Goal: Navigation & Orientation: Find specific page/section

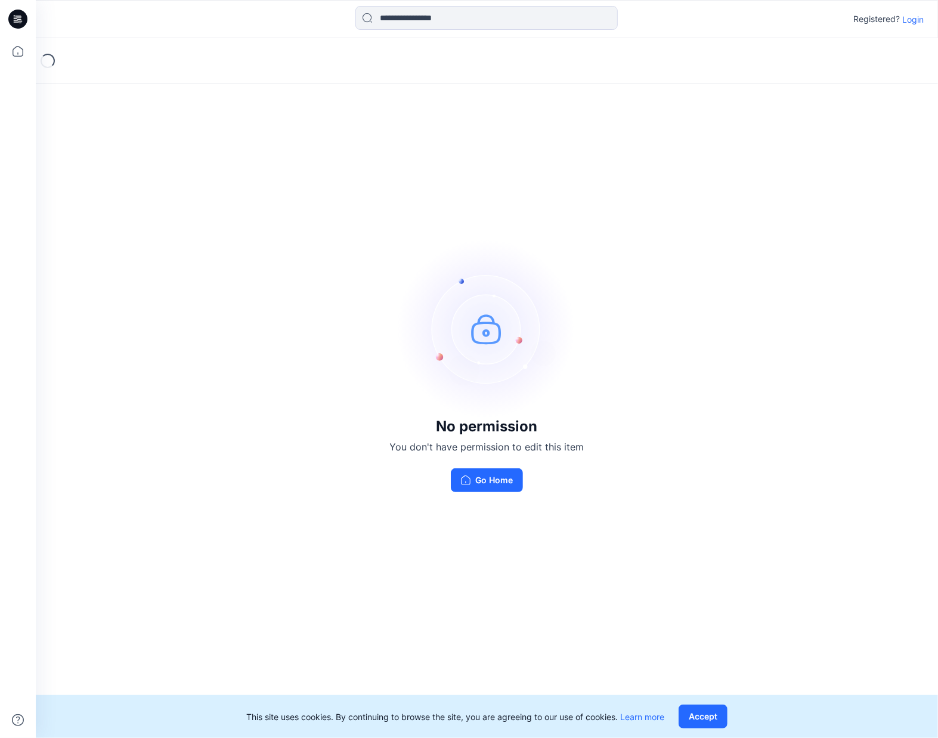
click at [911, 18] on p "Login" at bounding box center [912, 19] width 21 height 13
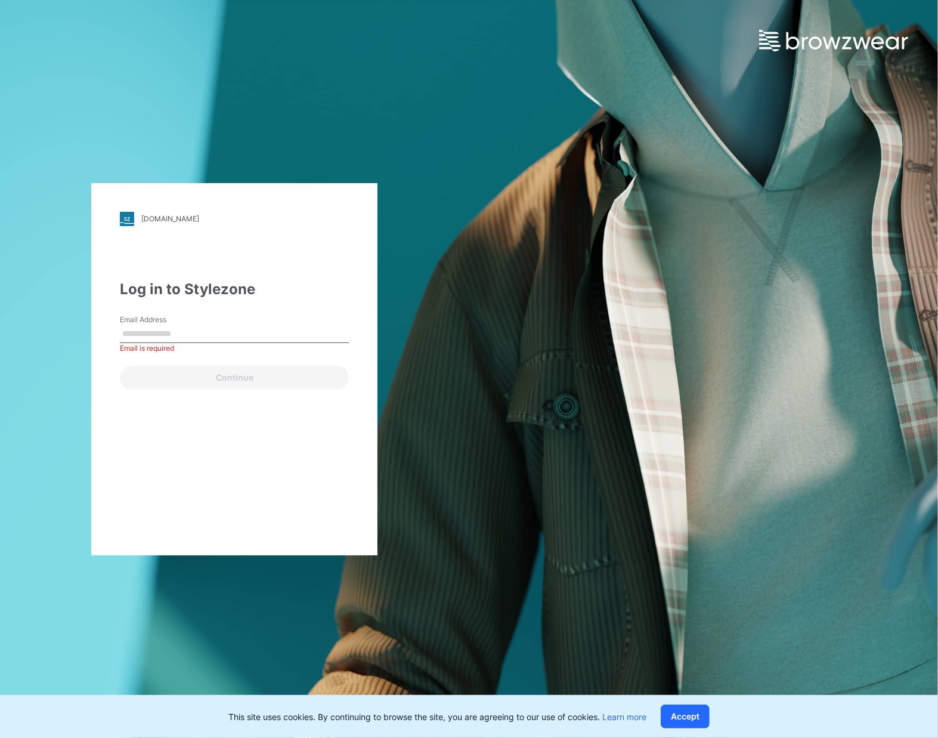
click at [246, 331] on input "Email Address" at bounding box center [234, 334] width 229 height 18
paste input "**********"
type input "**********"
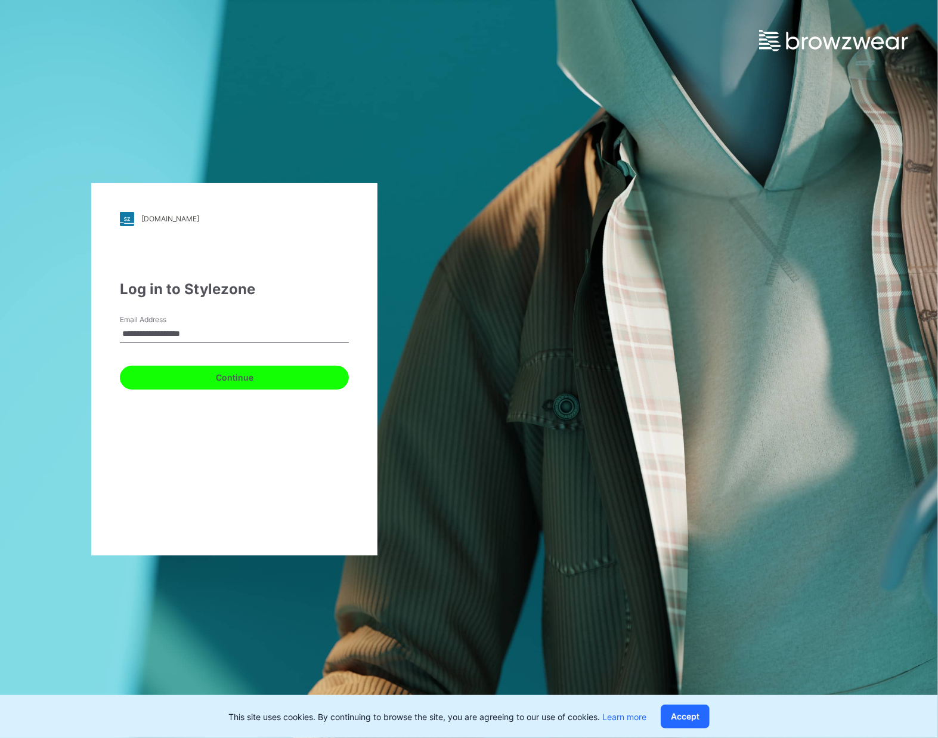
click at [156, 386] on button "Continue" at bounding box center [234, 378] width 229 height 24
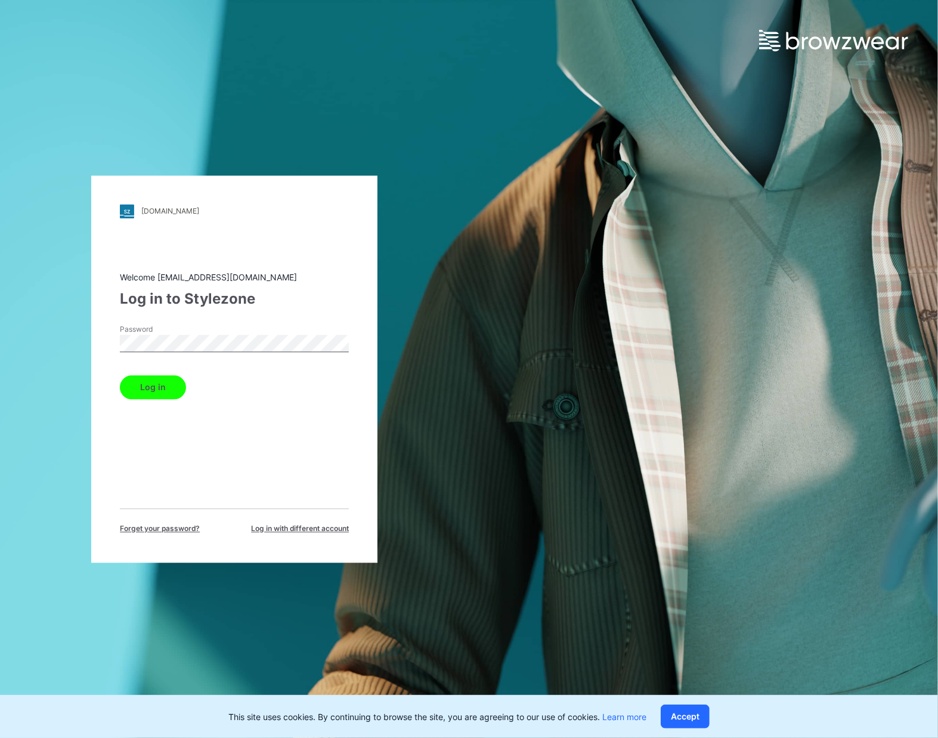
click at [144, 383] on button "Log in" at bounding box center [153, 387] width 66 height 24
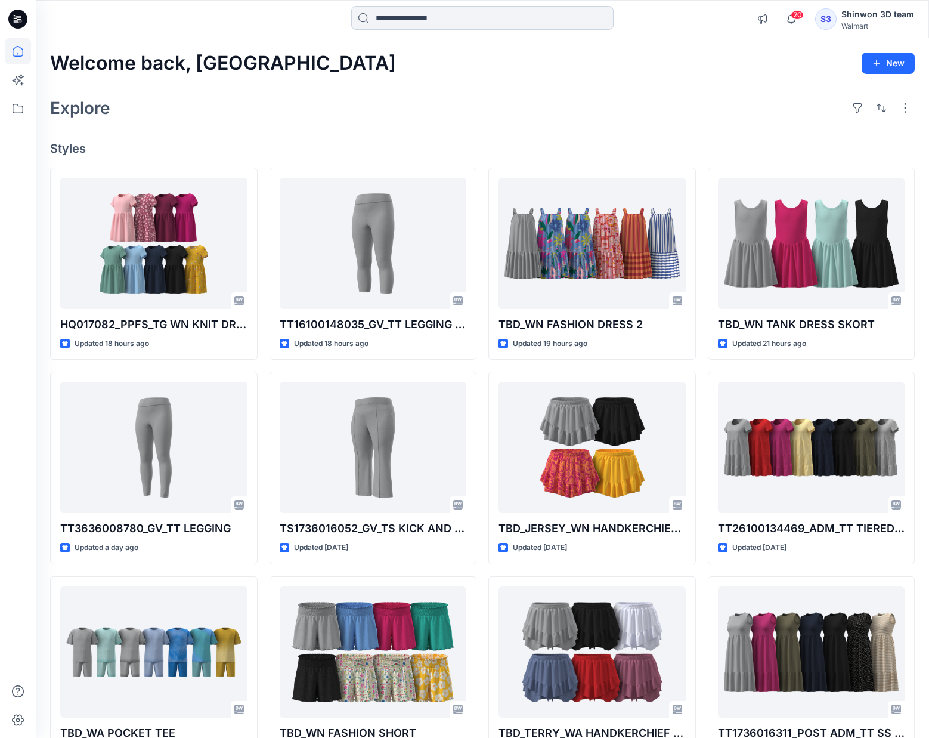
click at [417, 21] on input at bounding box center [482, 18] width 262 height 24
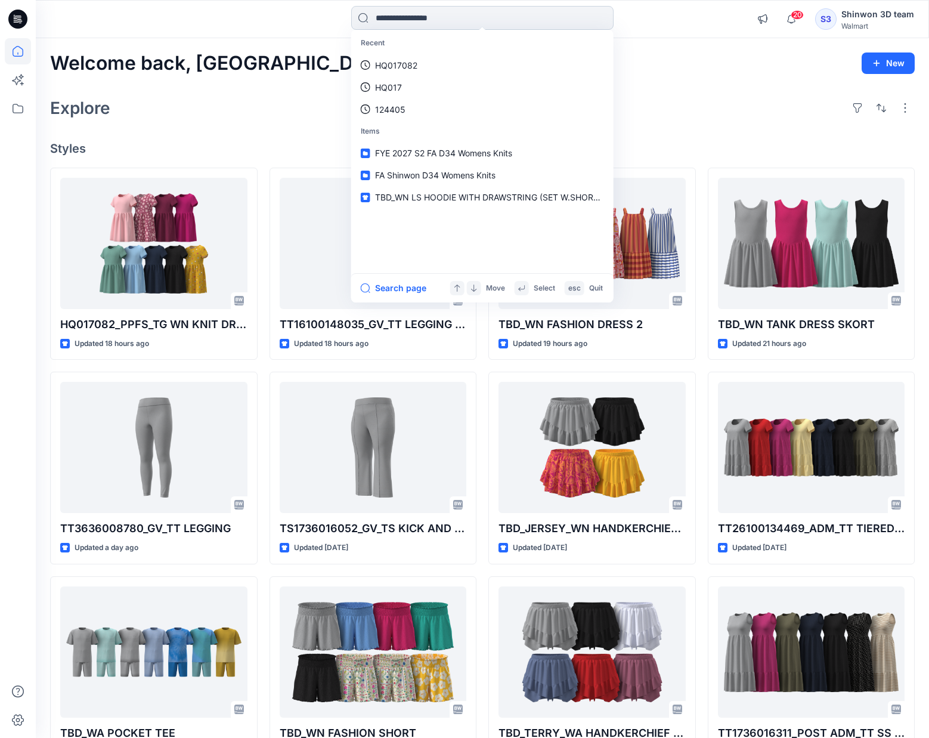
click at [513, 27] on input at bounding box center [482, 18] width 262 height 24
paste input "********"
type input "********"
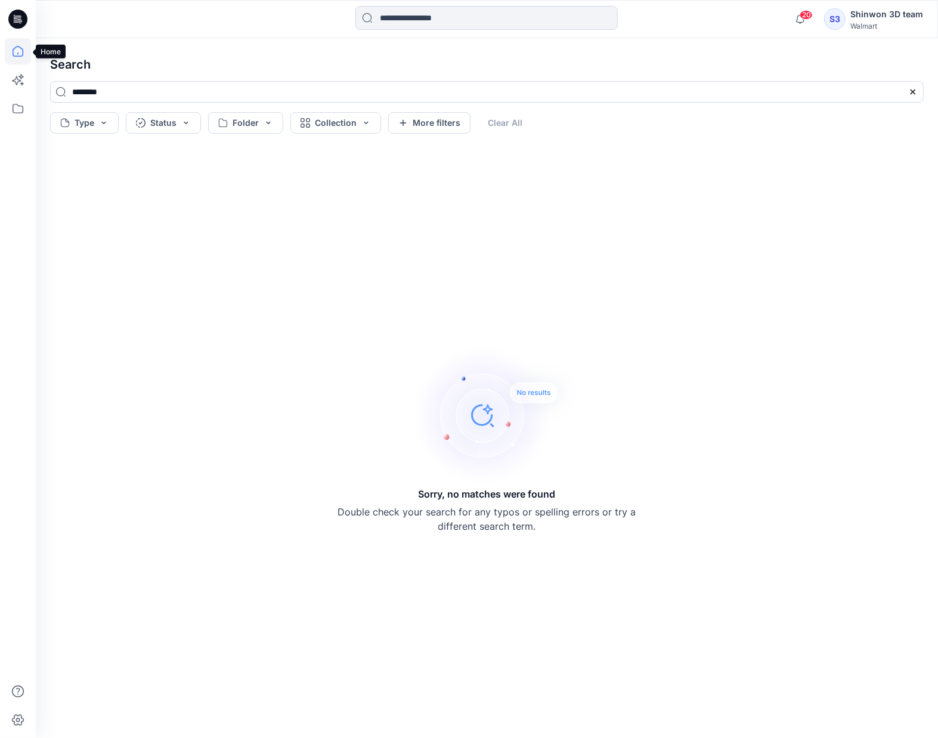
click at [21, 54] on icon at bounding box center [18, 51] width 26 height 26
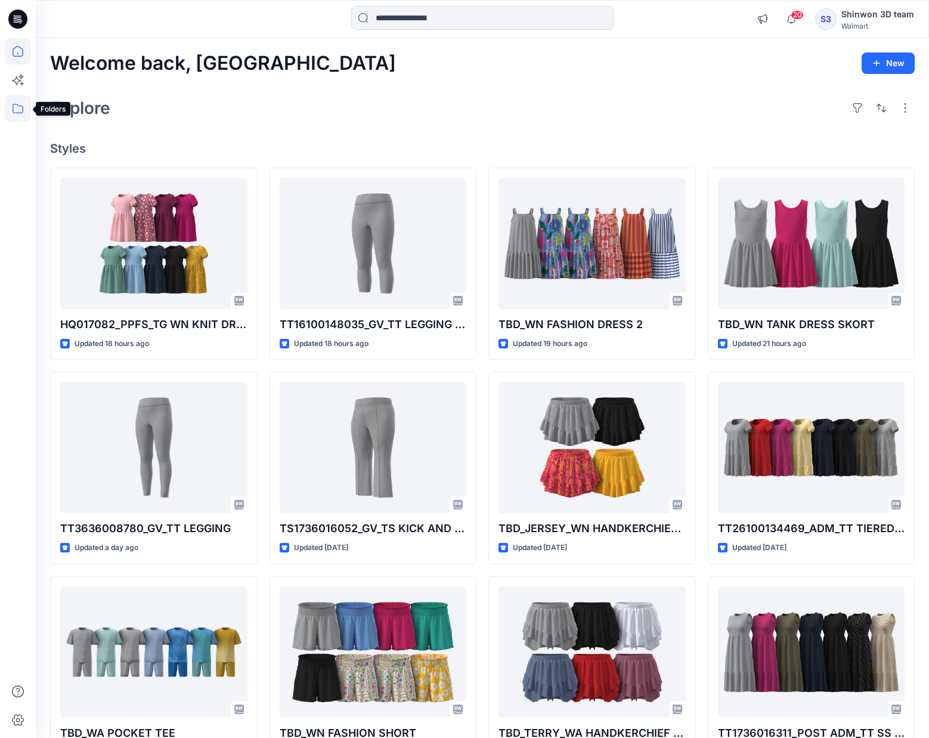
click at [25, 107] on icon at bounding box center [18, 108] width 26 height 26
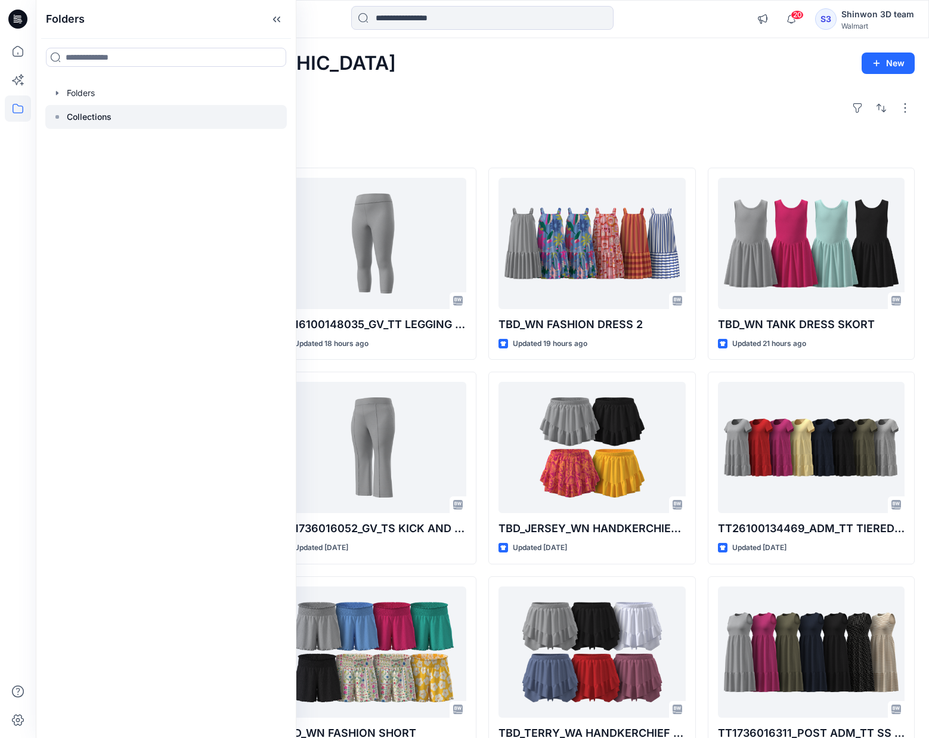
click at [79, 113] on p "Collections" at bounding box center [89, 117] width 45 height 14
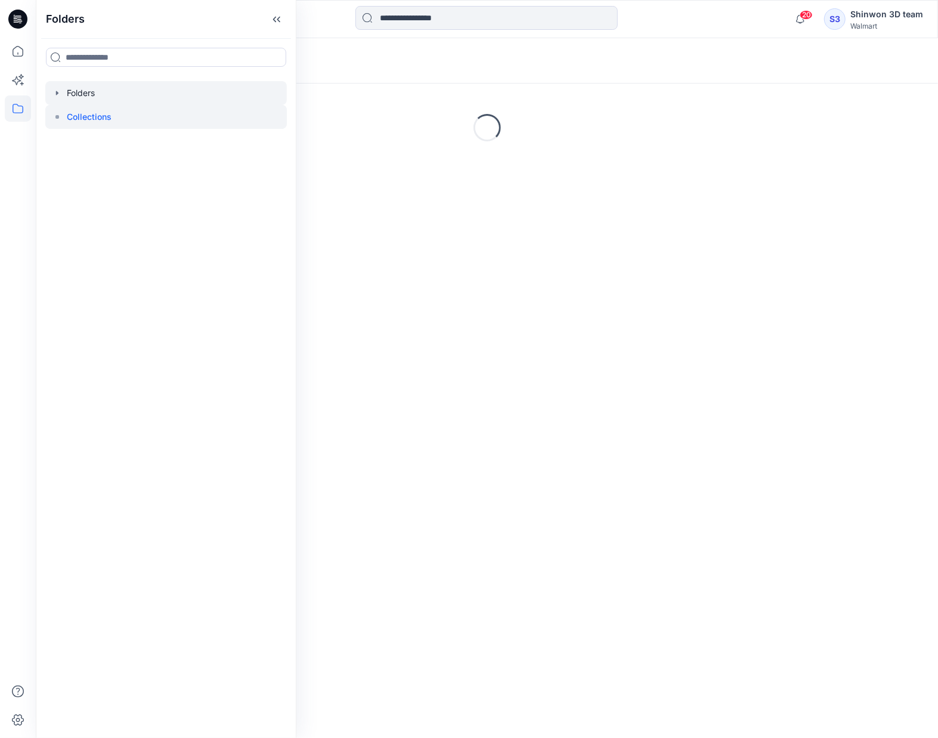
click at [87, 98] on div at bounding box center [165, 93] width 241 height 24
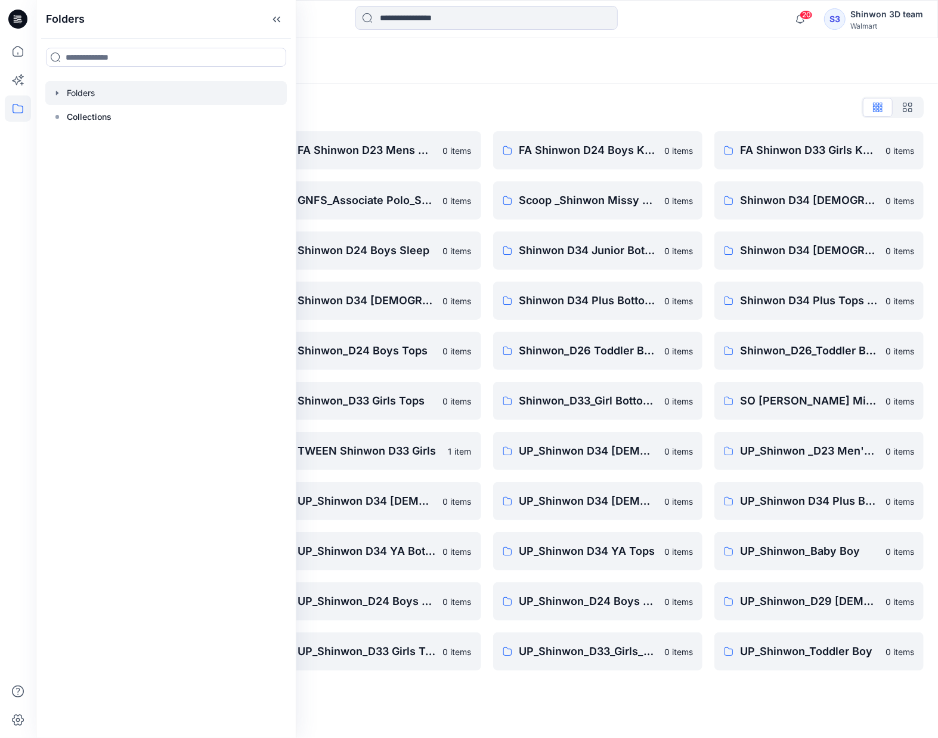
click at [526, 100] on div "Folders List" at bounding box center [487, 107] width 874 height 19
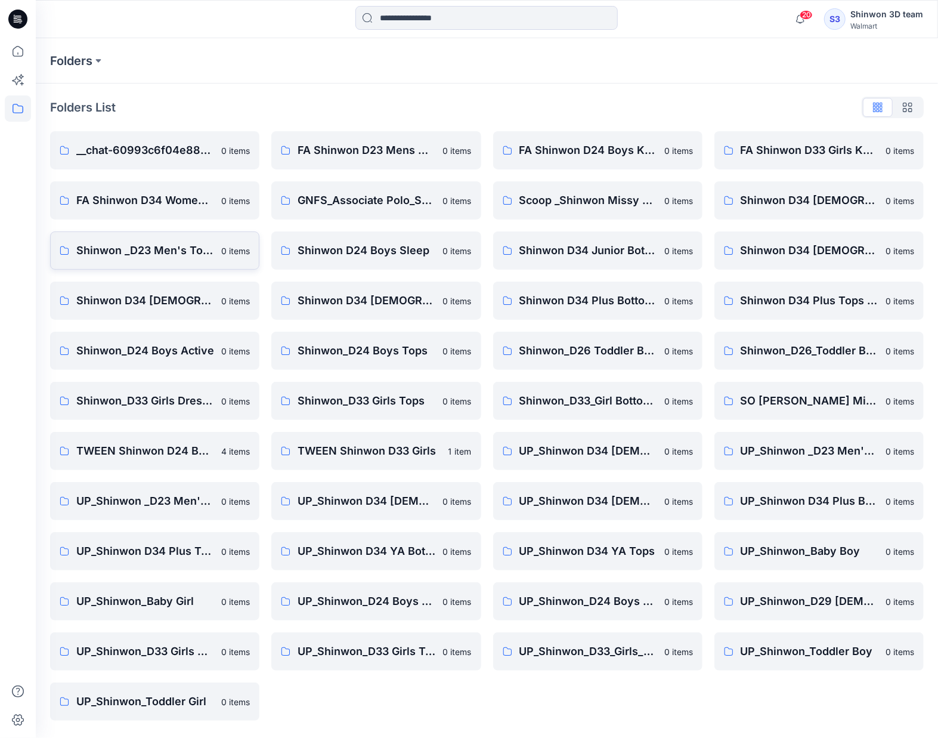
click at [164, 256] on p "Shinwon _D23 Men's Tops" at bounding box center [145, 250] width 138 height 17
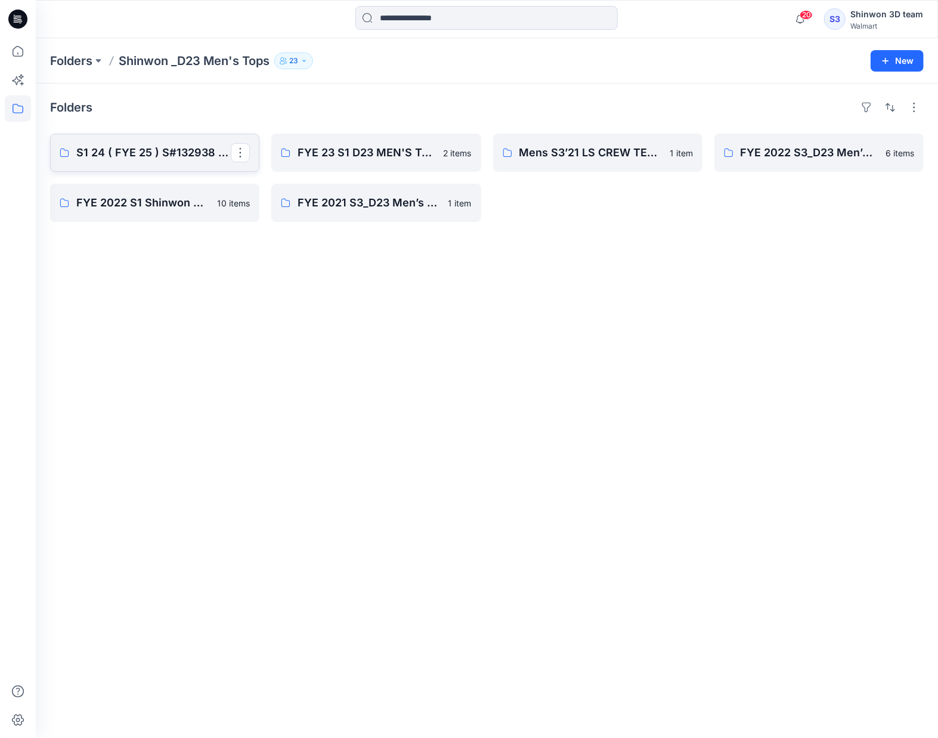
click at [176, 155] on p "S1 24 ( FYE 25 ) S#132938 GE LS SLUB TRANSITIONAL TEE" at bounding box center [153, 152] width 154 height 17
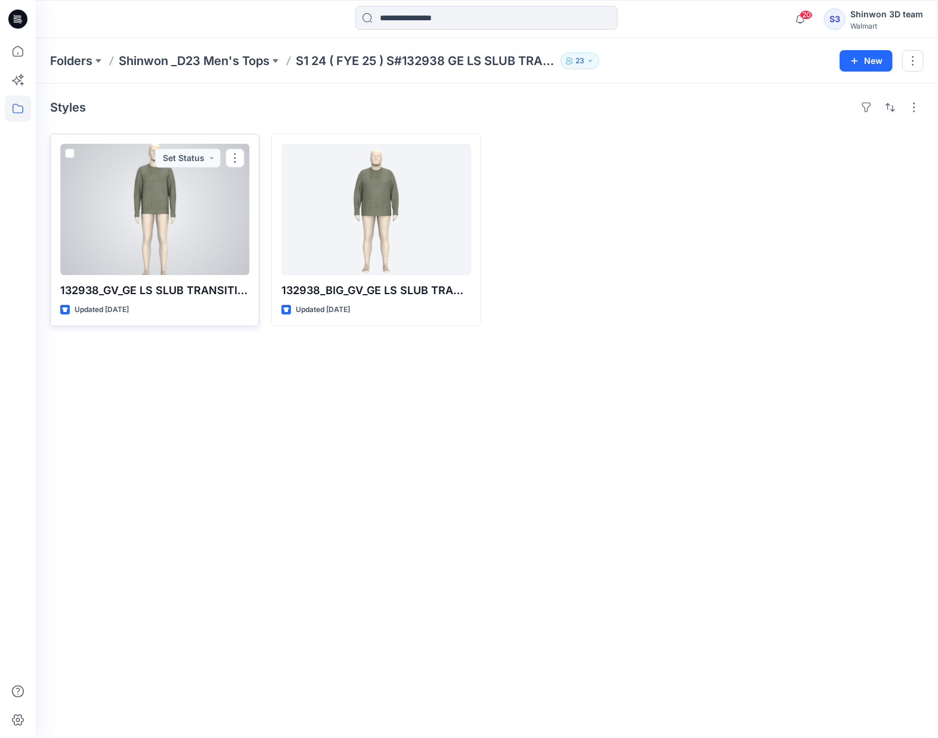
click at [208, 209] on div at bounding box center [154, 209] width 189 height 131
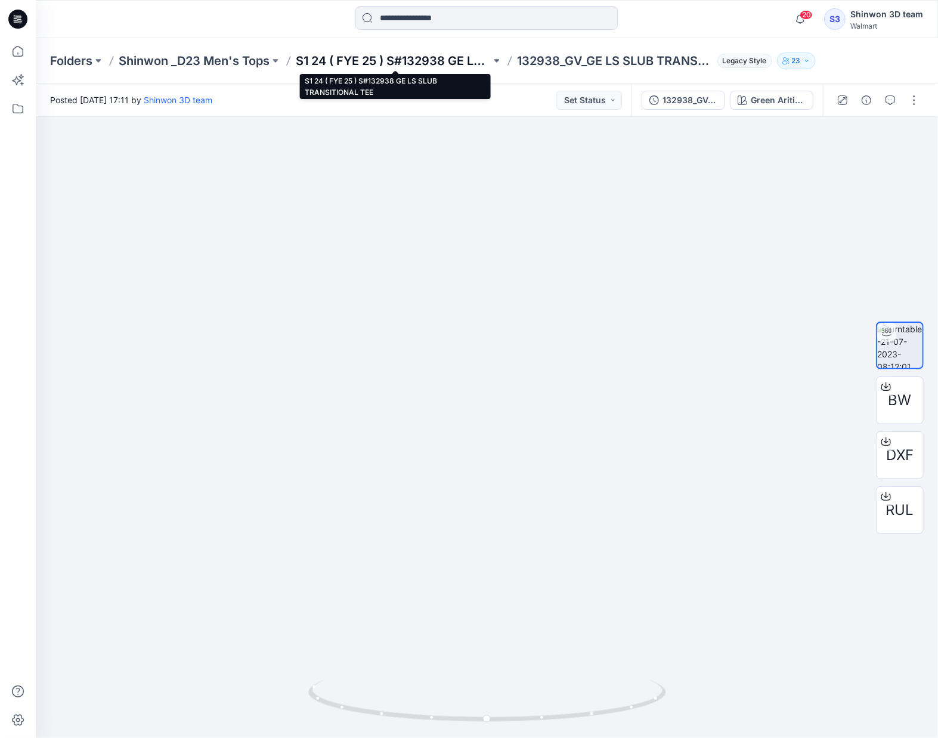
click at [413, 60] on p "S1 24 ( FYE 25 ) S#132938 GE LS SLUB TRANSITIONAL TEE" at bounding box center [393, 60] width 195 height 17
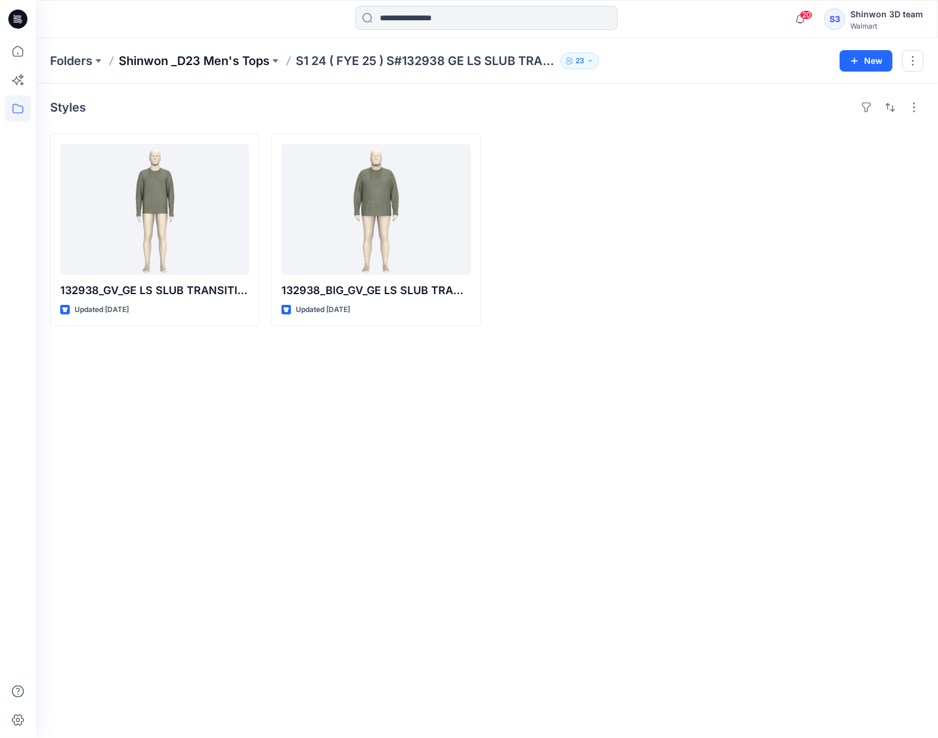
click at [246, 61] on p "Shinwon _D23 Men's Tops" at bounding box center [194, 60] width 151 height 17
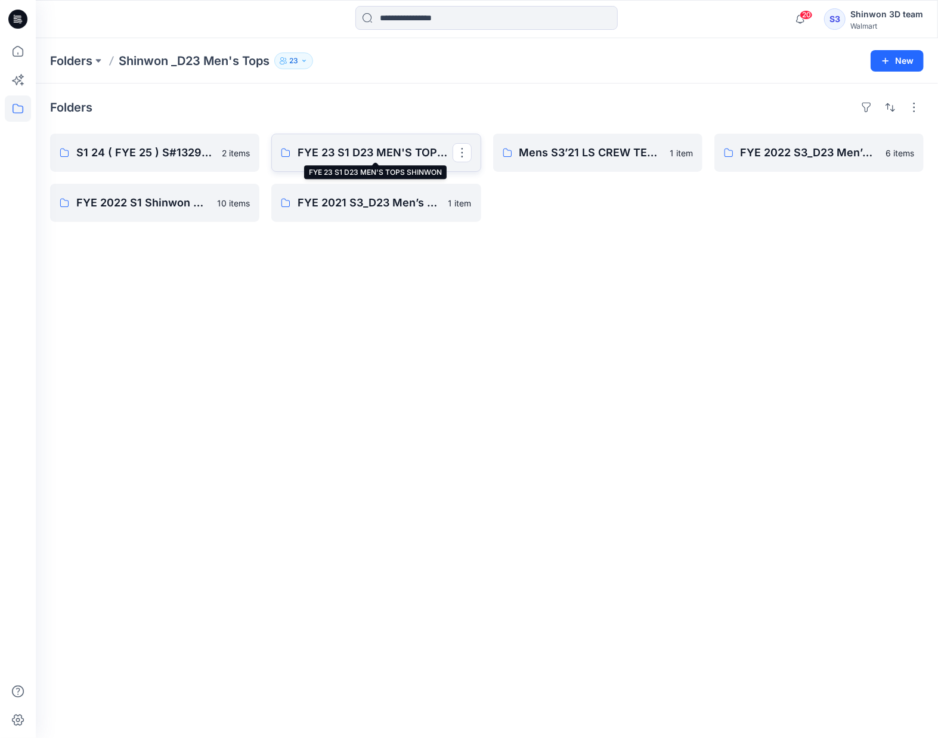
click at [350, 156] on p "FYE 23 S1 D23 MEN'S TOPS SHINWON" at bounding box center [375, 152] width 154 height 17
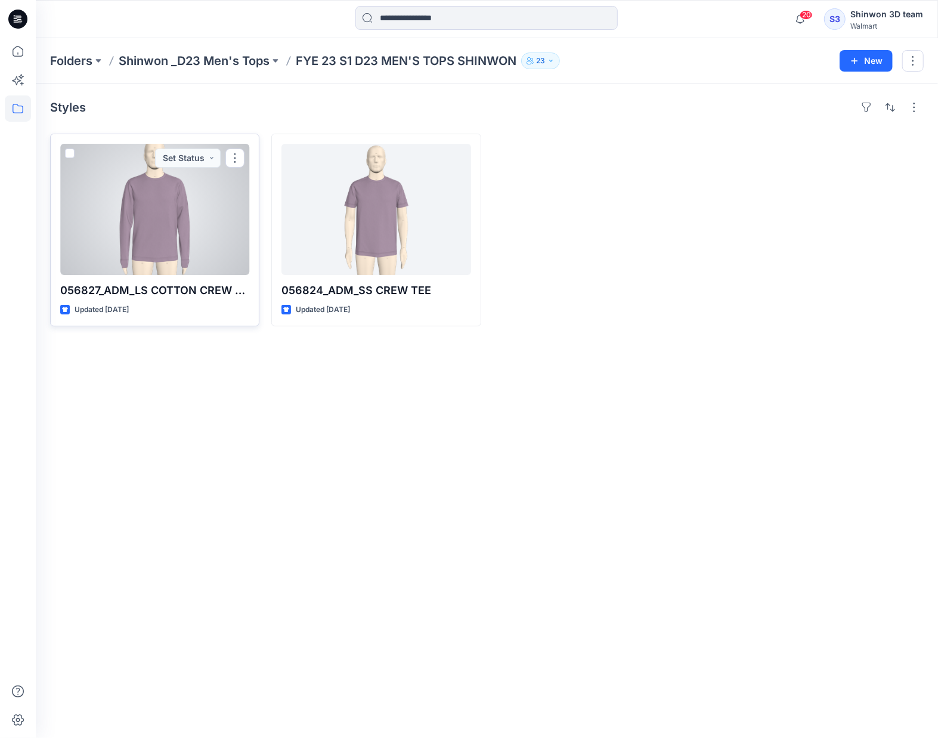
click at [216, 212] on div at bounding box center [154, 209] width 189 height 131
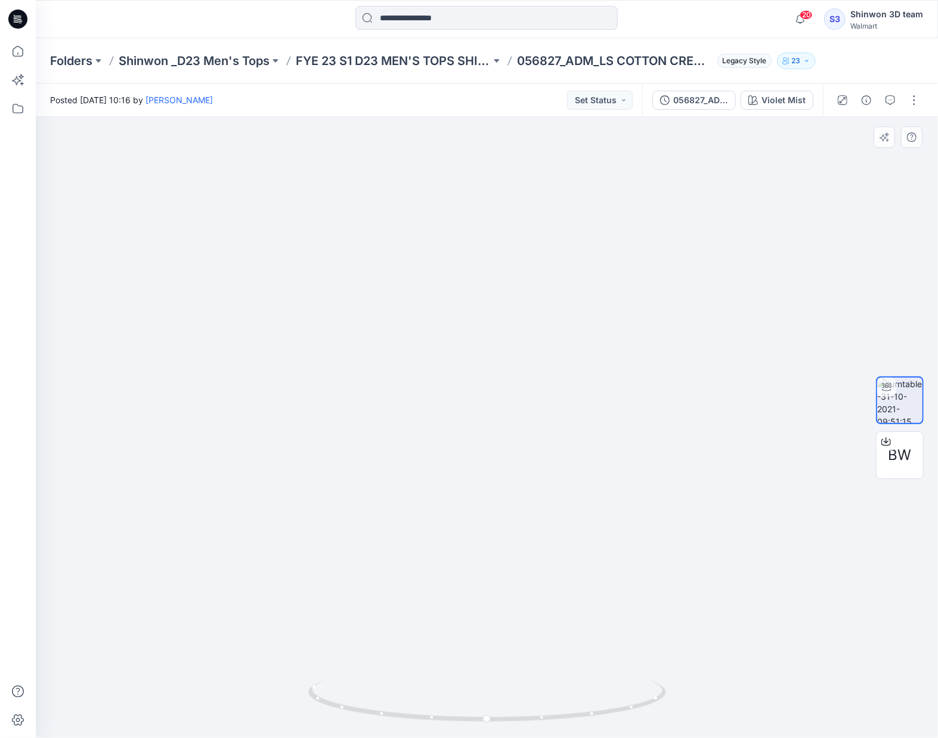
drag, startPoint x: 566, startPoint y: 581, endPoint x: 538, endPoint y: 412, distance: 171.1
click at [538, 412] on img at bounding box center [487, 379] width 581 height 717
drag, startPoint x: 521, startPoint y: 597, endPoint x: 516, endPoint y: 425, distance: 171.8
click at [516, 425] on div at bounding box center [487, 427] width 902 height 621
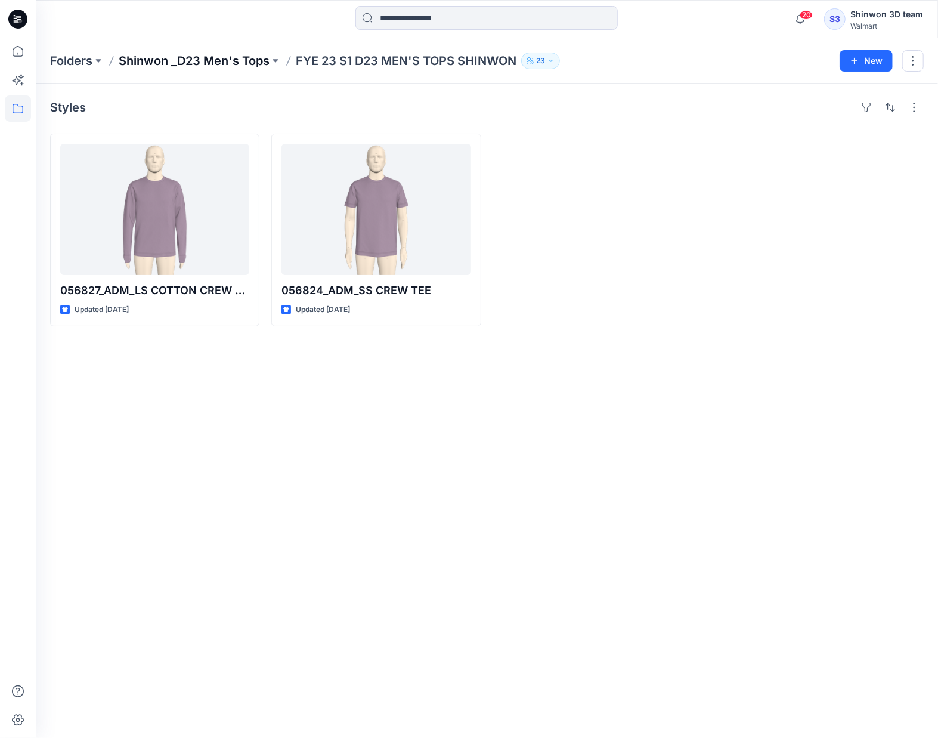
click at [252, 60] on p "Shinwon _D23 Men's Tops" at bounding box center [194, 60] width 151 height 17
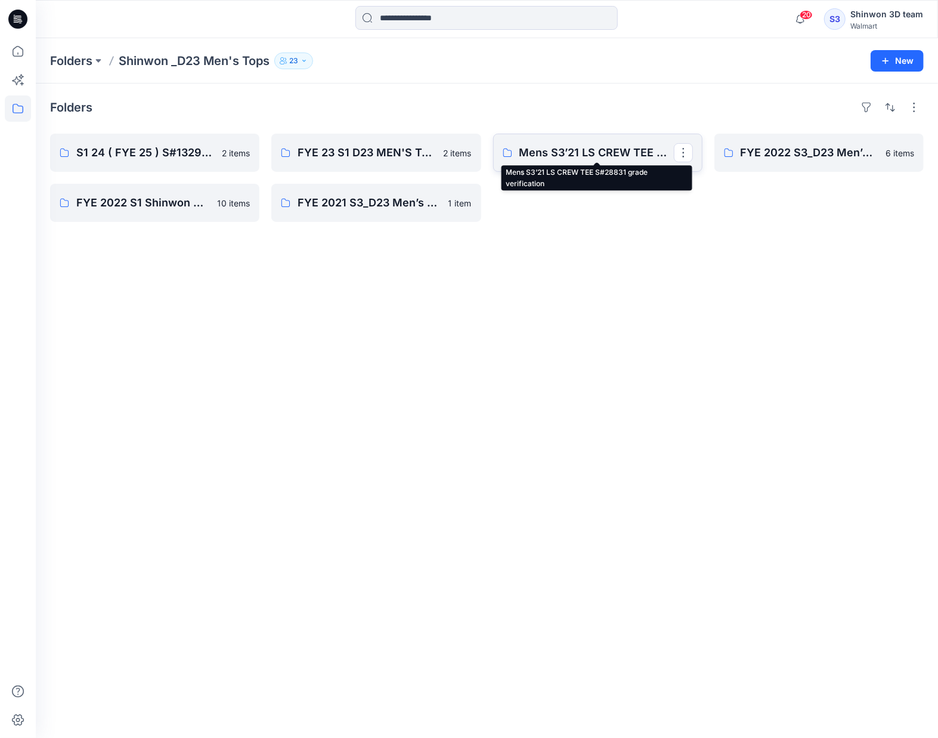
click at [596, 156] on p "Mens S3’21 LS CREW TEE S#28831 grade verification" at bounding box center [596, 152] width 154 height 17
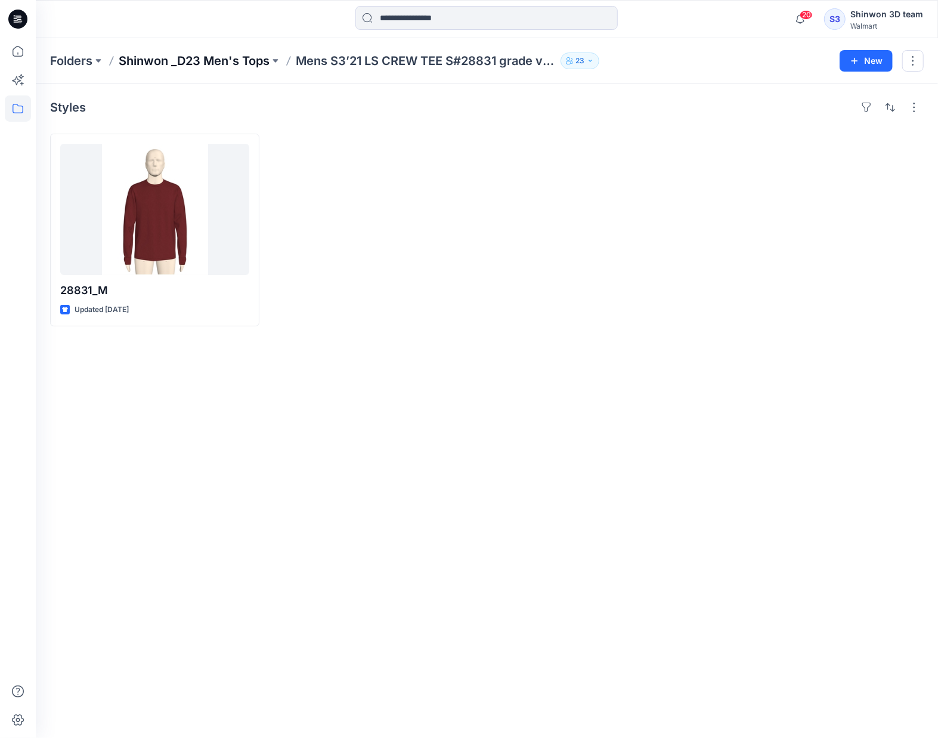
click at [150, 60] on p "Shinwon _D23 Men's Tops" at bounding box center [194, 60] width 151 height 17
